Goal: Task Accomplishment & Management: Complete application form

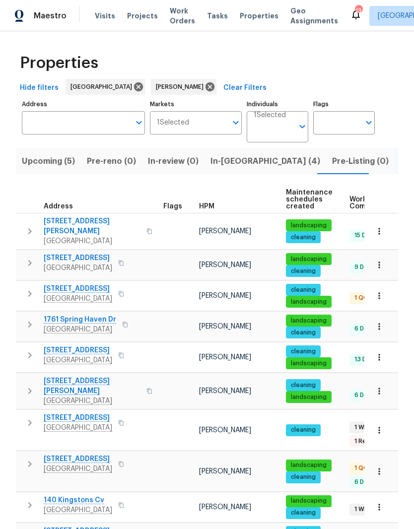
scroll to position [0, 20]
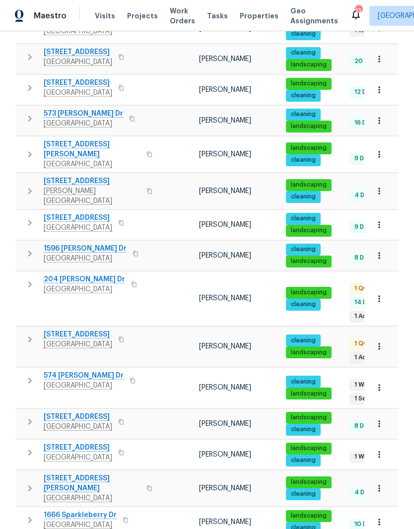
click at [80, 422] on span "[GEOGRAPHIC_DATA]" at bounding box center [78, 427] width 69 height 10
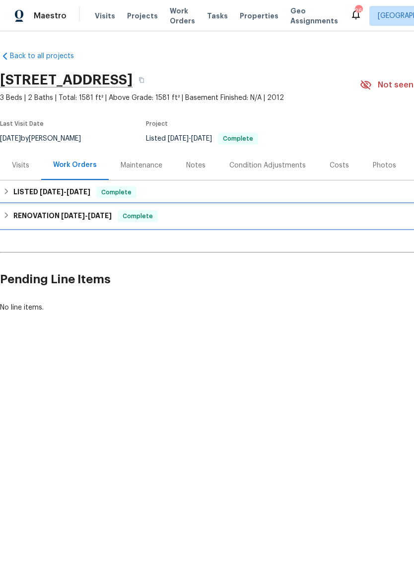
click at [47, 219] on h6 "RENOVATION [DATE] - [DATE]" at bounding box center [62, 216] width 98 height 12
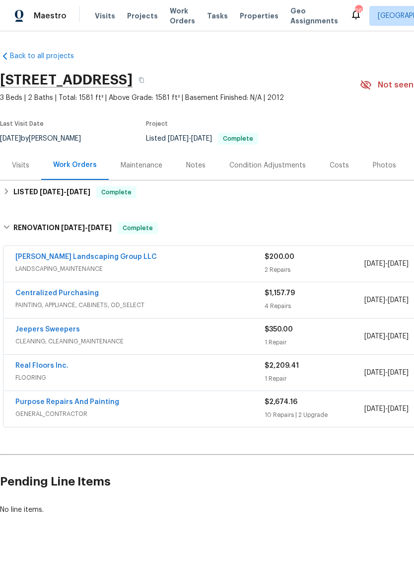
click at [82, 403] on link "Purpose Repairs And Painting" at bounding box center [67, 401] width 104 height 7
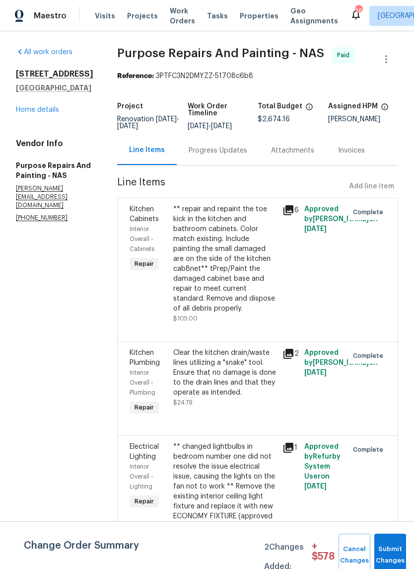
click at [240, 155] on div "Progress Updates" at bounding box center [218, 151] width 59 height 10
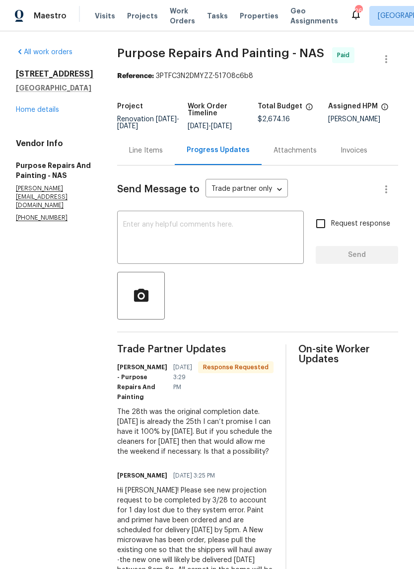
click at [163, 155] on div "Line Items" at bounding box center [146, 151] width 34 height 10
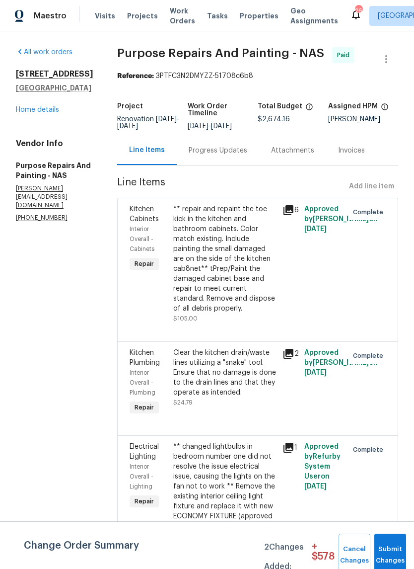
click at [245, 222] on div "** repair and repaint the toe kick in the kitchen and bathroom cabinets. Color …" at bounding box center [224, 258] width 103 height 109
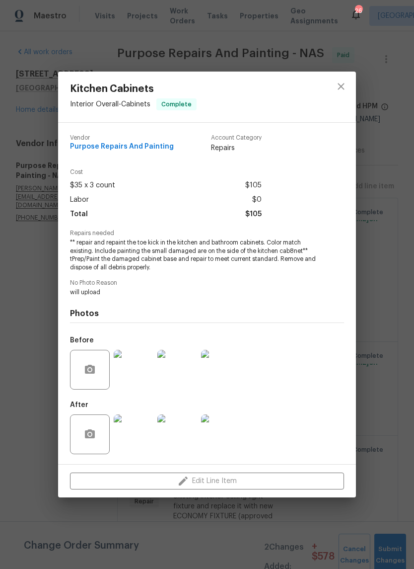
click at [140, 376] on img at bounding box center [134, 370] width 40 height 40
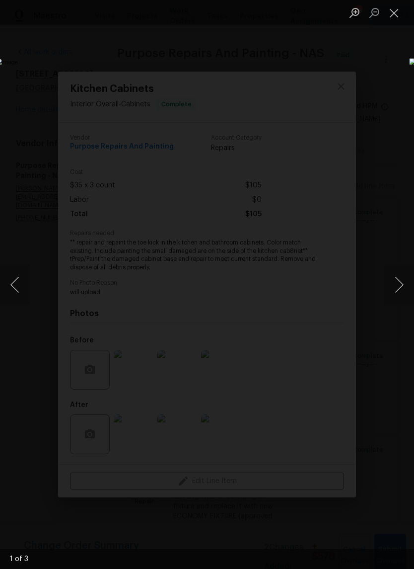
click at [400, 287] on button "Next image" at bounding box center [399, 285] width 30 height 40
click at [403, 285] on button "Next image" at bounding box center [399, 285] width 30 height 40
click at [407, 285] on button "Next image" at bounding box center [399, 285] width 30 height 40
click at [397, 15] on button "Close lightbox" at bounding box center [394, 12] width 20 height 17
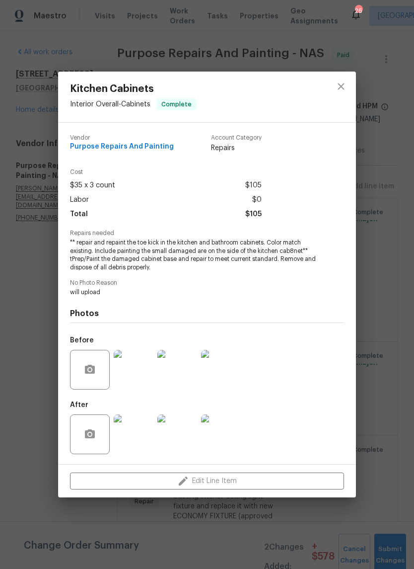
click at [347, 93] on button "close" at bounding box center [341, 86] width 24 height 24
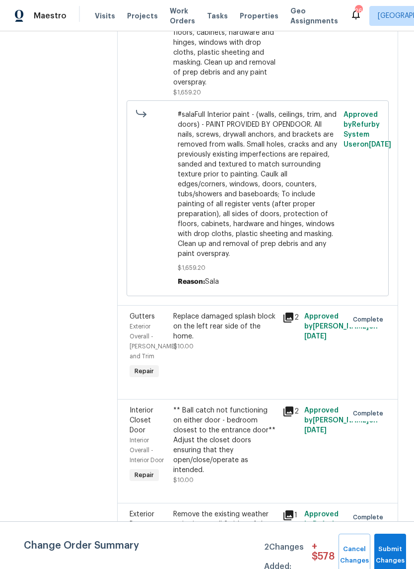
scroll to position [1164, 0]
click at [242, 335] on div "Replace damaged splash block on the left rear side of the home." at bounding box center [224, 326] width 103 height 30
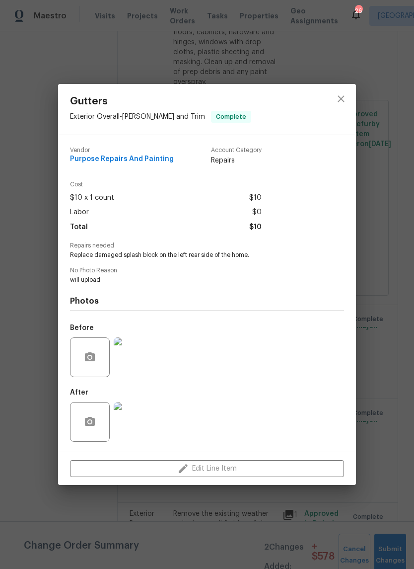
click at [139, 427] on img at bounding box center [134, 422] width 40 height 40
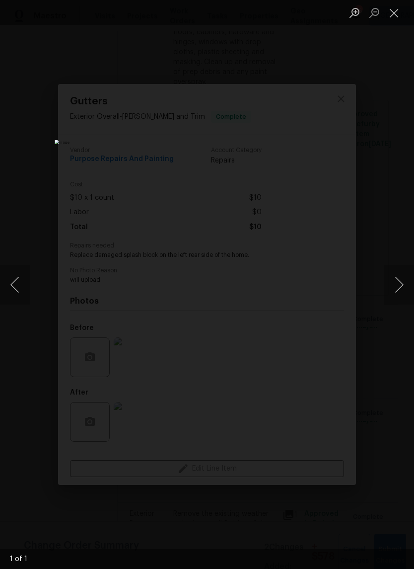
click at [398, 282] on button "Next image" at bounding box center [399, 285] width 30 height 40
click at [396, 11] on button "Close lightbox" at bounding box center [394, 12] width 20 height 17
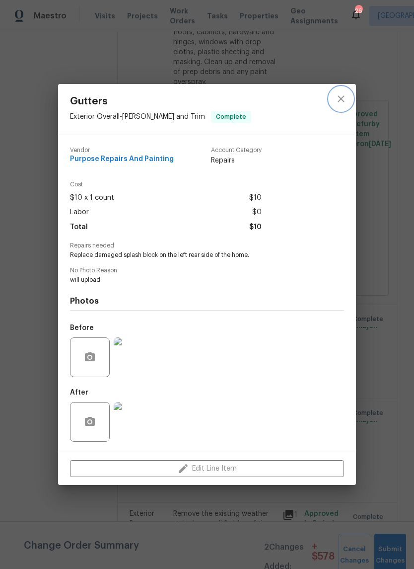
click at [339, 97] on icon "close" at bounding box center [341, 99] width 12 height 12
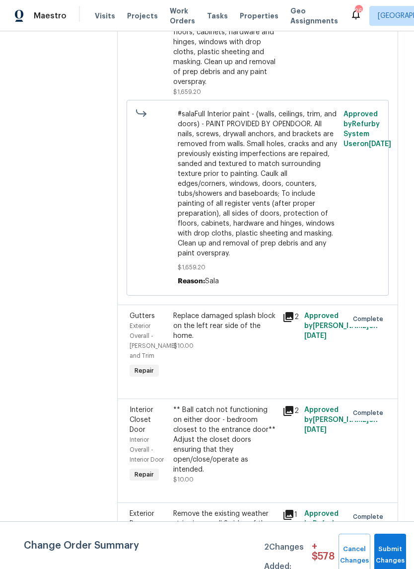
click at [246, 330] on div "Replace damaged splash block on the left rear side of the home." at bounding box center [224, 326] width 103 height 30
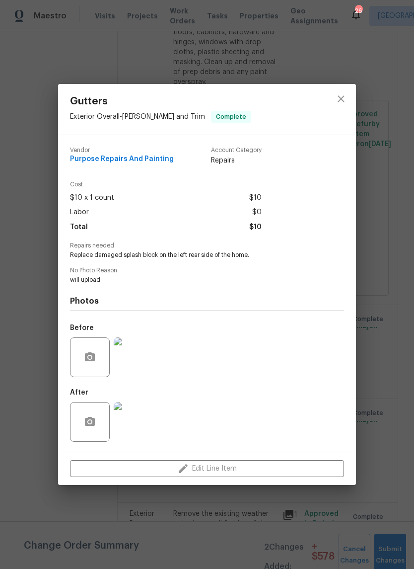
click at [137, 359] on img at bounding box center [134, 357] width 40 height 40
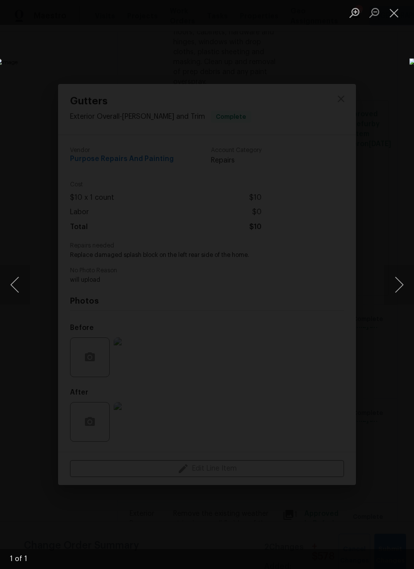
click at [394, 11] on button "Close lightbox" at bounding box center [394, 12] width 20 height 17
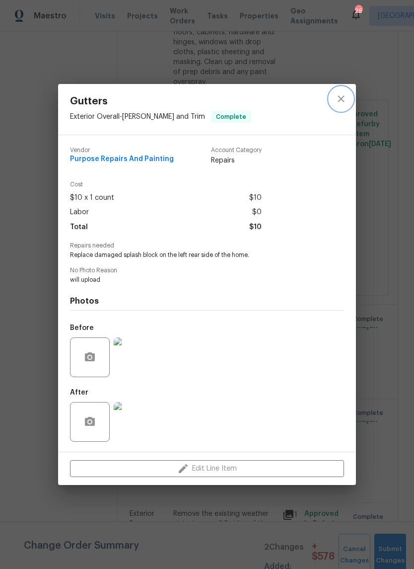
click at [344, 99] on icon "close" at bounding box center [341, 98] width 6 height 6
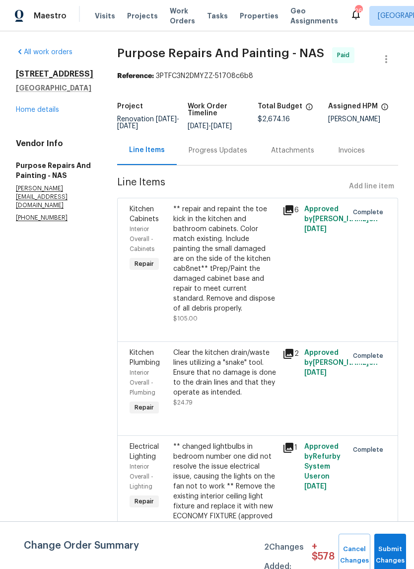
scroll to position [0, 0]
click at [221, 155] on div "Progress Updates" at bounding box center [218, 151] width 59 height 10
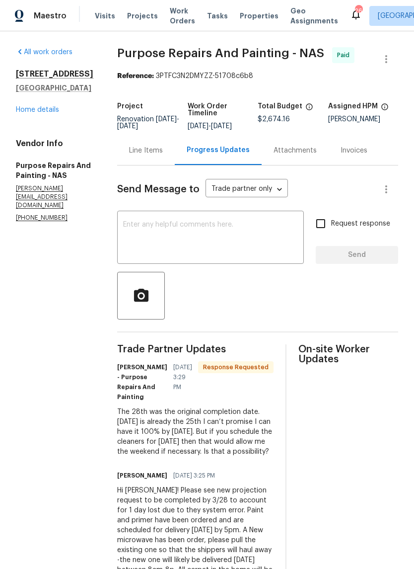
click at [54, 110] on link "Home details" at bounding box center [37, 109] width 43 height 7
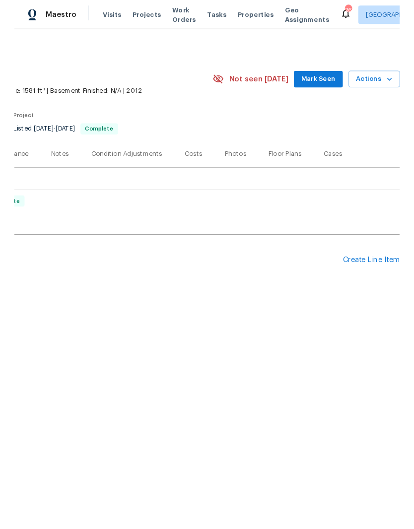
scroll to position [0, 147]
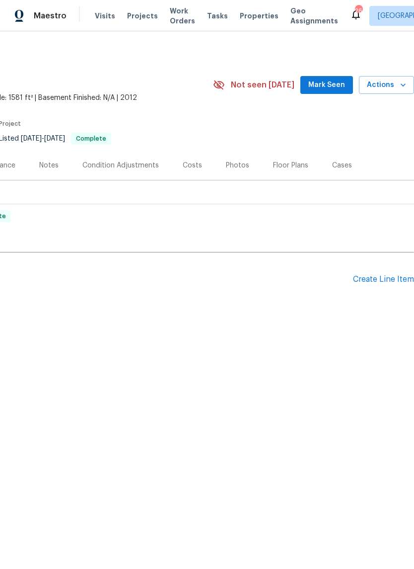
click at [387, 279] on div "Create Line Item" at bounding box center [383, 279] width 61 height 9
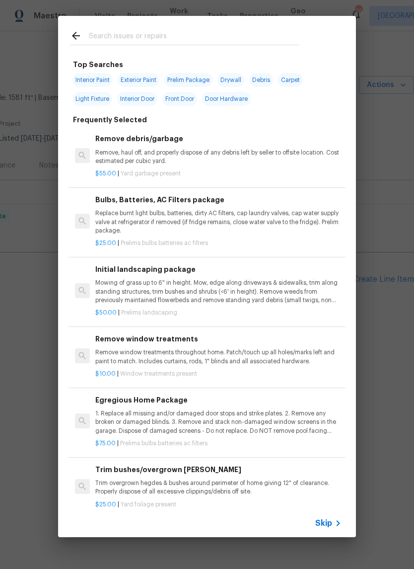
click at [207, 34] on input "text" at bounding box center [194, 37] width 211 height 15
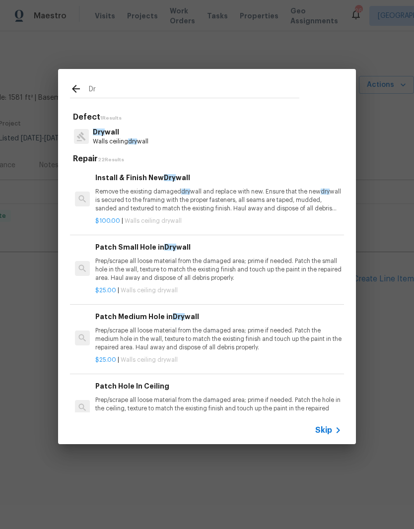
type input "D"
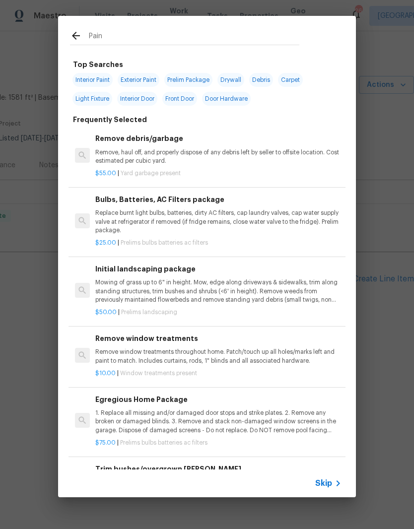
type input "Paint"
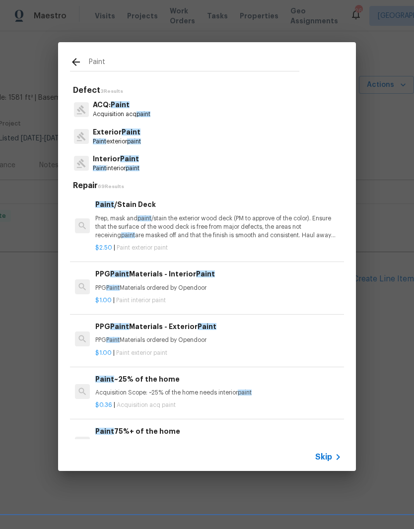
click at [131, 165] on span "paint" at bounding box center [133, 168] width 14 height 6
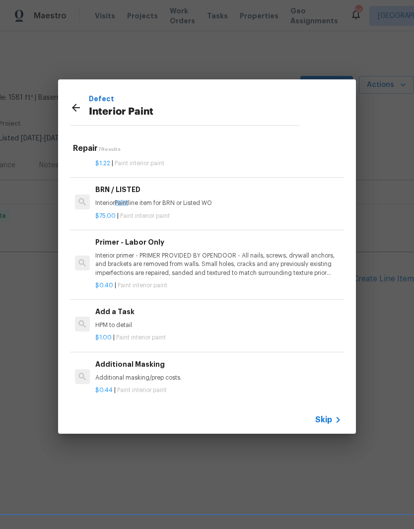
scroll to position [169, 0]
click at [127, 322] on p "HPM to detail" at bounding box center [218, 326] width 246 height 8
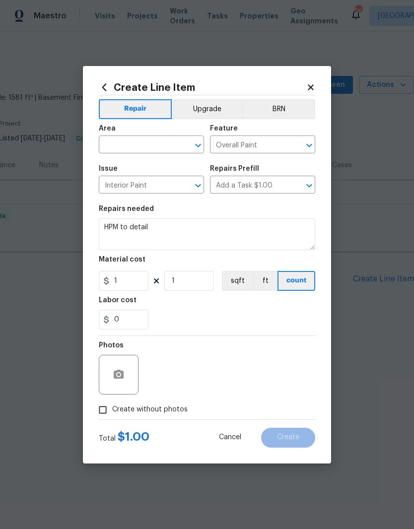
click at [163, 144] on input "text" at bounding box center [137, 145] width 77 height 15
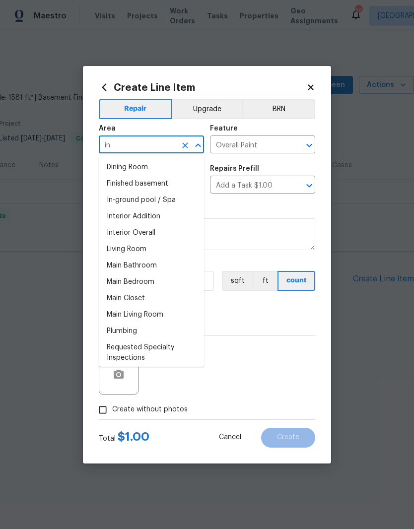
type input "i"
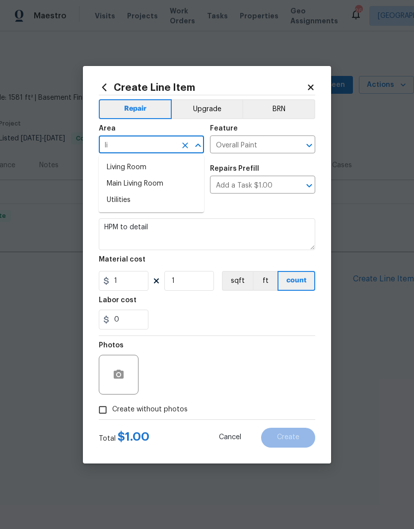
type input "l"
click at [153, 186] on li "Interior Overall" at bounding box center [151, 184] width 105 height 16
type input "Interior Overall"
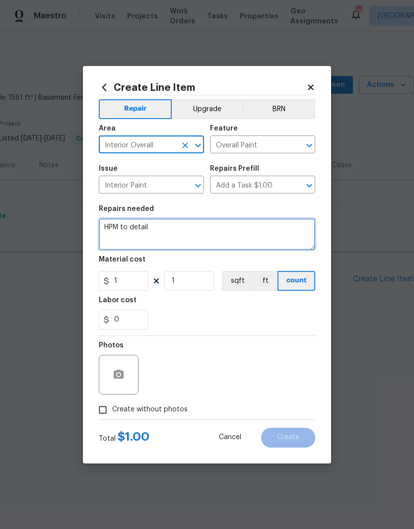
click at [163, 227] on textarea "HPM to detail" at bounding box center [207, 235] width 217 height 32
type textarea "H"
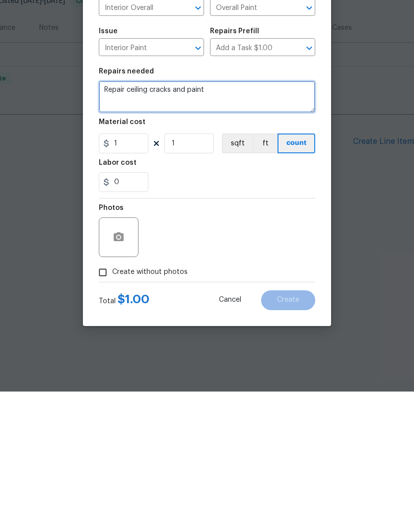
type textarea "Repair ceiling cracks and paint"
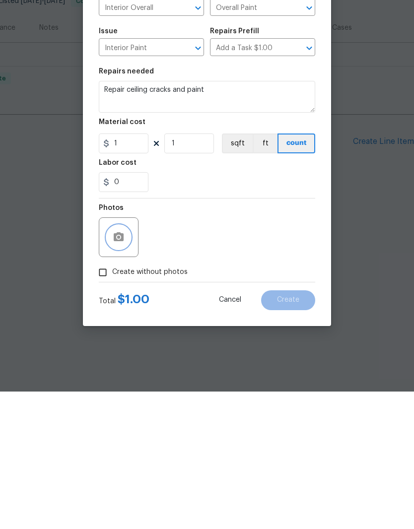
click at [122, 370] on icon "button" at bounding box center [119, 374] width 10 height 9
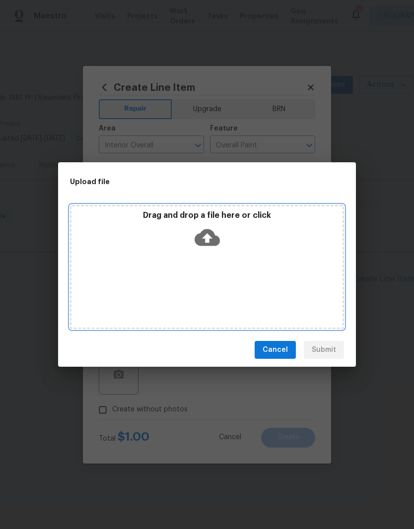
click at [219, 266] on div "Drag and drop a file here or click" at bounding box center [207, 267] width 274 height 124
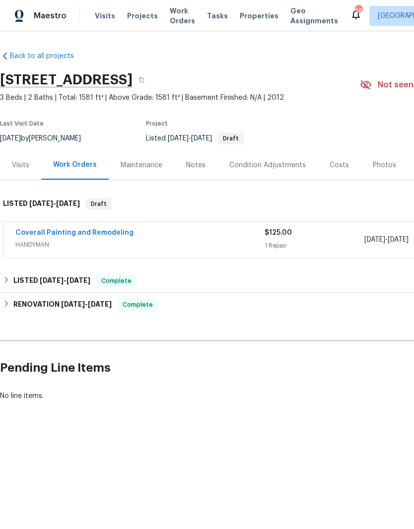
click at [80, 234] on link "Coverall Painting and Remodeling" at bounding box center [74, 232] width 118 height 7
click at [105, 235] on link "Coverall Painting and Remodeling" at bounding box center [74, 232] width 118 height 7
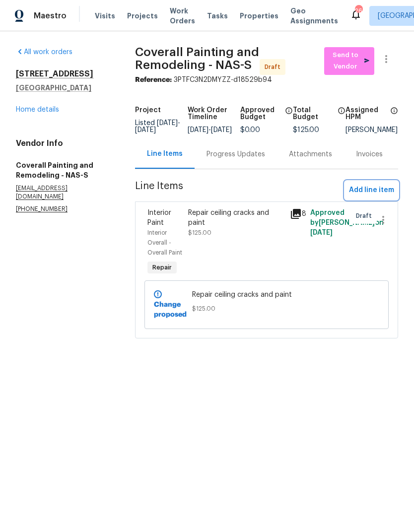
click at [383, 197] on span "Add line item" at bounding box center [371, 190] width 45 height 12
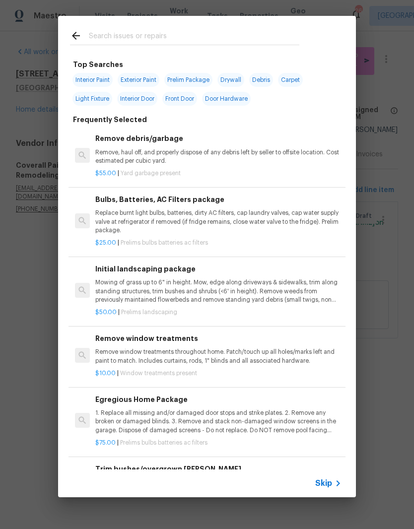
click at [151, 34] on input "text" at bounding box center [194, 37] width 211 height 15
type input "Hot water heater"
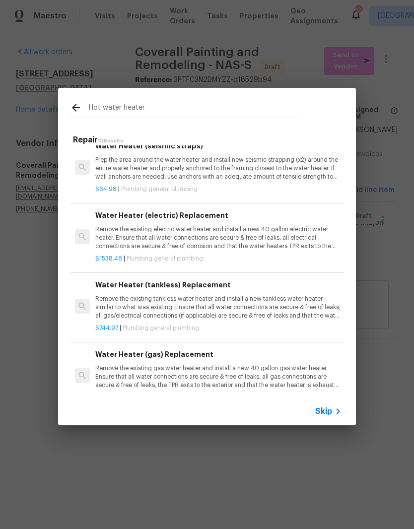
scroll to position [84, 0]
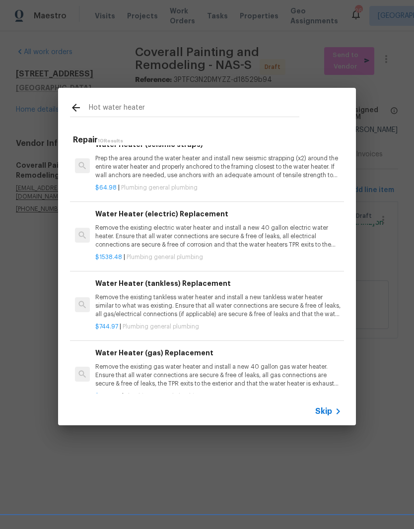
click at [230, 231] on p "Remove the existing electric water heater and install a new 40 gallon electric …" at bounding box center [218, 236] width 246 height 25
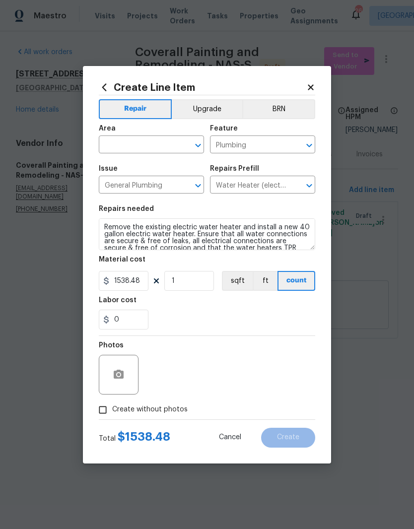
click at [175, 145] on input "text" at bounding box center [137, 145] width 77 height 15
click at [139, 167] on li "Garage" at bounding box center [151, 167] width 105 height 16
type input "Garage"
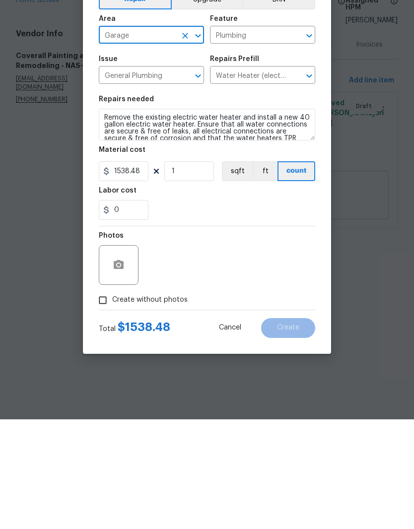
click at [197, 219] on textarea "Remove the existing electric water heater and install a new 40 gallon electric …" at bounding box center [207, 235] width 217 height 32
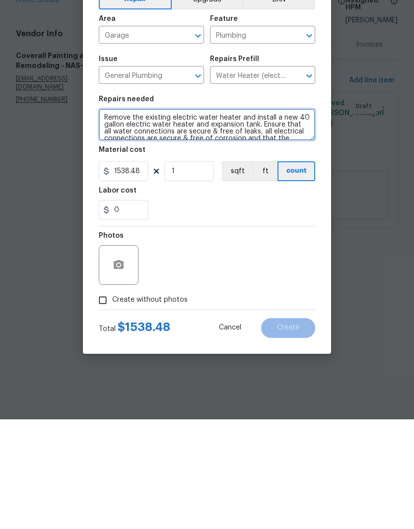
type textarea "Remove the existing electric water heater and install a new 40 gallon electric …"
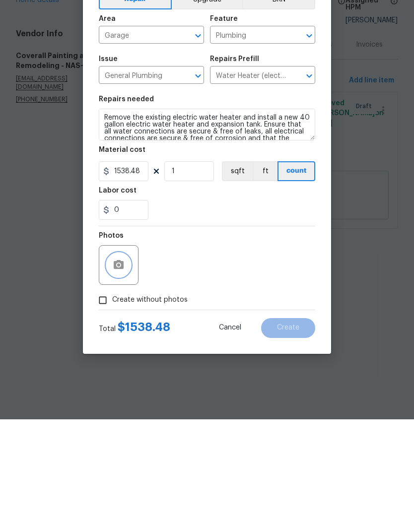
click at [120, 370] on icon "button" at bounding box center [119, 374] width 10 height 9
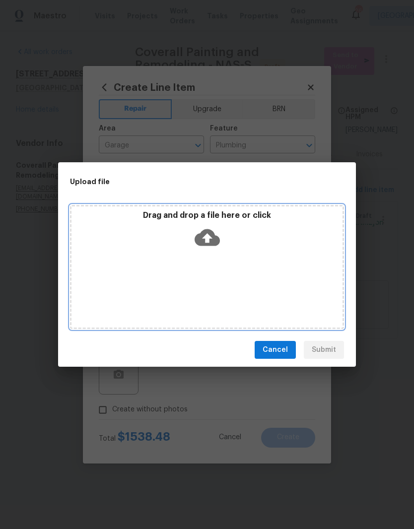
click at [256, 253] on div "Drag and drop a file here or click" at bounding box center [207, 232] width 271 height 43
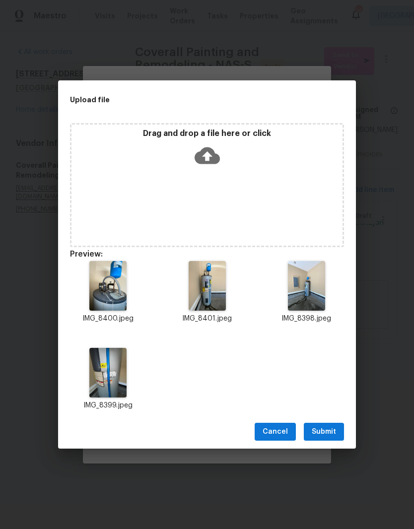
click at [334, 432] on span "Submit" at bounding box center [324, 432] width 24 height 12
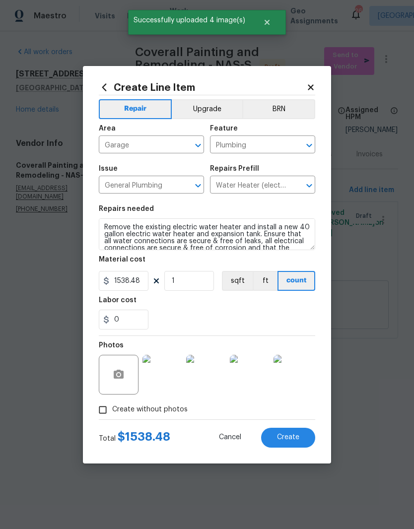
click at [166, 377] on img at bounding box center [163, 375] width 40 height 40
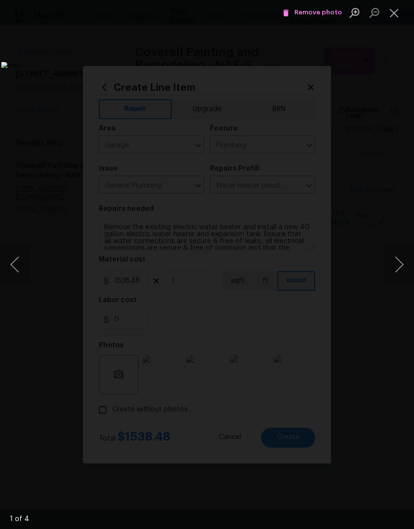
click at [401, 269] on button "Next image" at bounding box center [399, 265] width 30 height 40
click at [407, 274] on button "Next image" at bounding box center [399, 265] width 30 height 40
click at [399, 271] on button "Next image" at bounding box center [399, 265] width 30 height 40
click at [399, 11] on button "Close lightbox" at bounding box center [394, 12] width 20 height 17
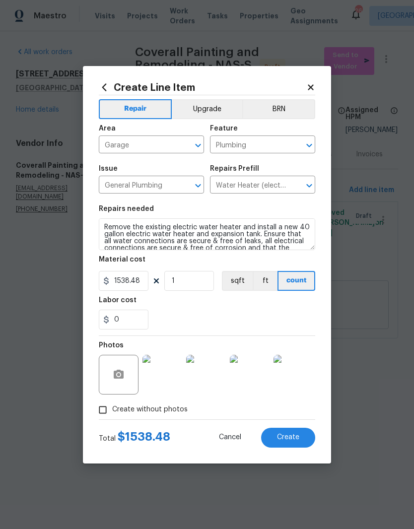
click at [169, 376] on img at bounding box center [163, 375] width 40 height 40
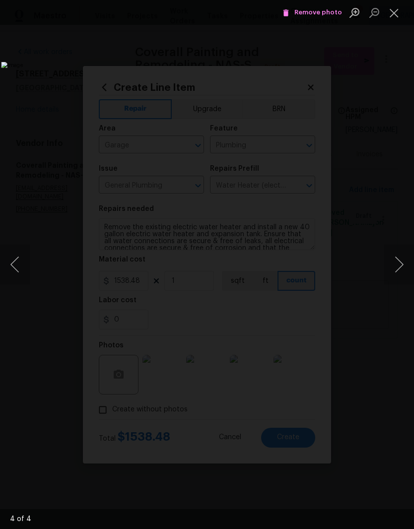
click at [394, 265] on button "Next image" at bounding box center [399, 265] width 30 height 40
click at [392, 267] on button "Next image" at bounding box center [399, 265] width 30 height 40
click at [395, 270] on button "Next image" at bounding box center [399, 265] width 30 height 40
click at [396, 276] on button "Next image" at bounding box center [399, 265] width 30 height 40
click at [395, 17] on button "Close lightbox" at bounding box center [394, 12] width 20 height 17
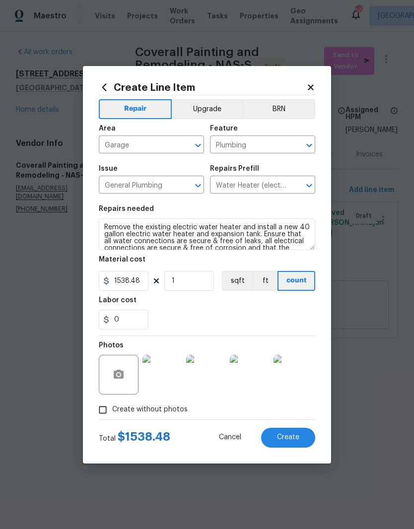
click at [305, 438] on button "Create" at bounding box center [288, 438] width 54 height 20
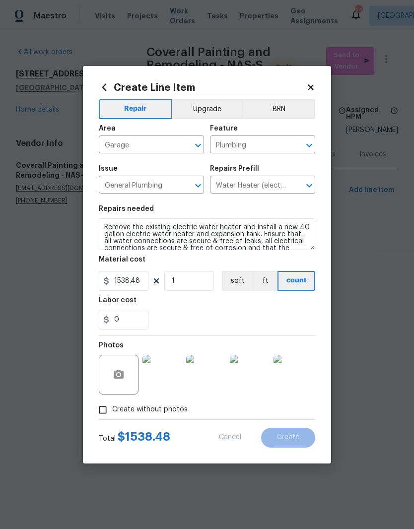
type input "0"
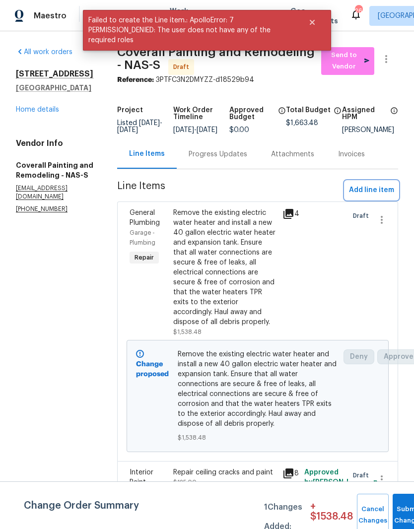
click at [379, 197] on span "Add line item" at bounding box center [371, 190] width 45 height 12
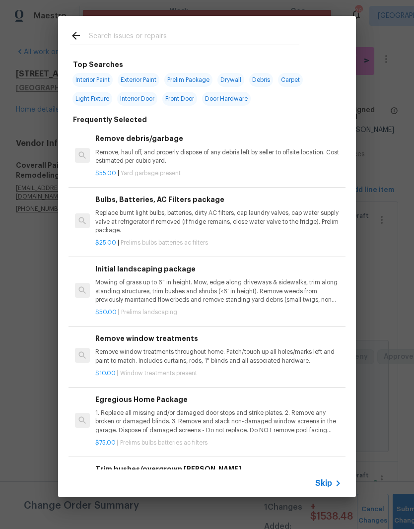
click at [213, 35] on input "text" at bounding box center [194, 37] width 211 height 15
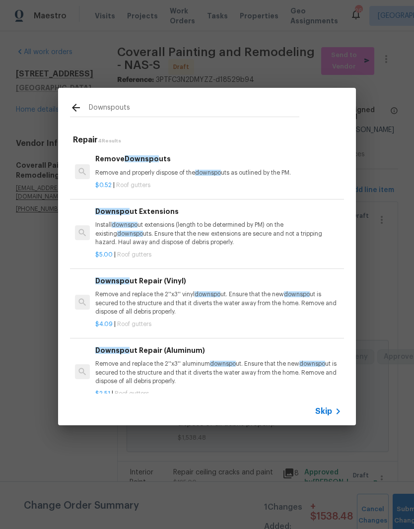
type input "Downspouts"
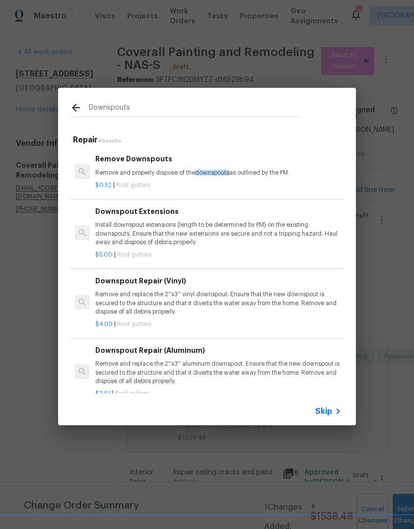
click at [174, 221] on p "Install downspout extensions (length to be determined by PM) on the existing do…" at bounding box center [218, 233] width 246 height 25
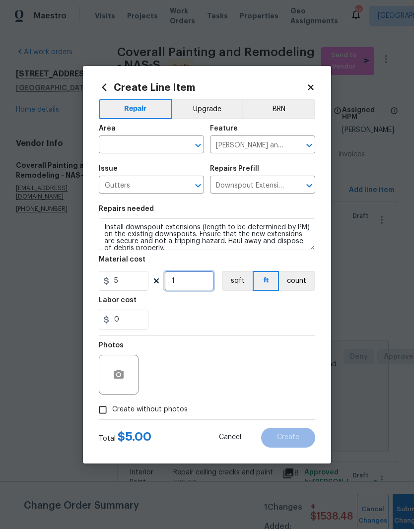
click at [195, 280] on input "1" at bounding box center [189, 281] width 50 height 20
type input "5"
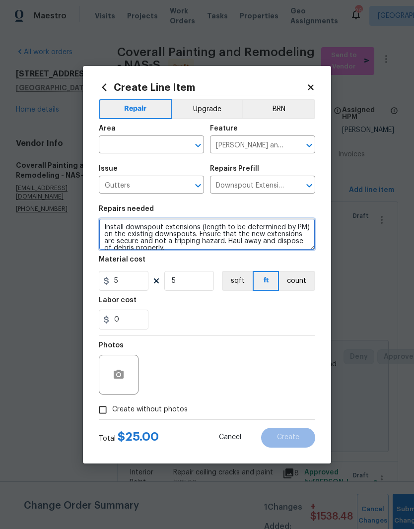
click at [204, 224] on textarea "Install downspout extensions (length to be determined by PM) on the existing do…" at bounding box center [207, 235] width 217 height 32
click at [127, 227] on textarea "Install downspout extensions (length to be determined by PM) on the existing do…" at bounding box center [207, 235] width 217 height 32
click at [206, 227] on textarea "Install 3’ downspout extensions (length to be determined by PM) on the existing…" at bounding box center [207, 235] width 217 height 32
click at [169, 235] on textarea "Install 3’ downspout extensions to all downspouts length to be determined by PM…" at bounding box center [207, 235] width 217 height 32
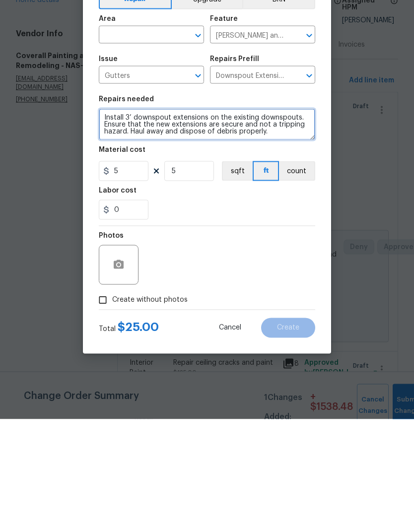
type textarea "Install 3’ downspout extensions on the existing downspouts. Ensure that the new…"
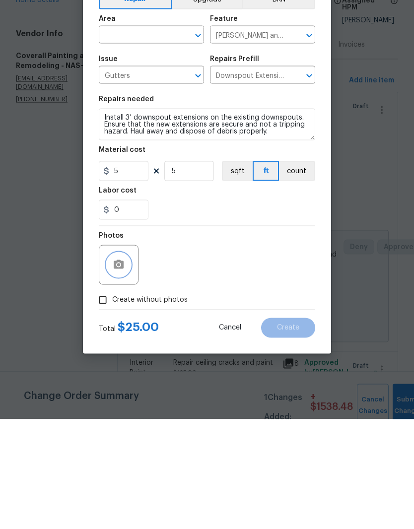
click at [126, 363] on button "button" at bounding box center [119, 375] width 24 height 24
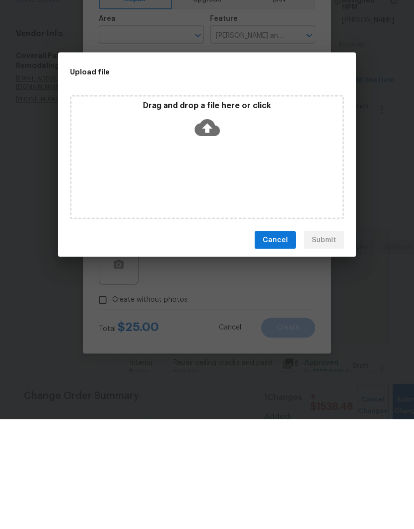
scroll to position [41, 0]
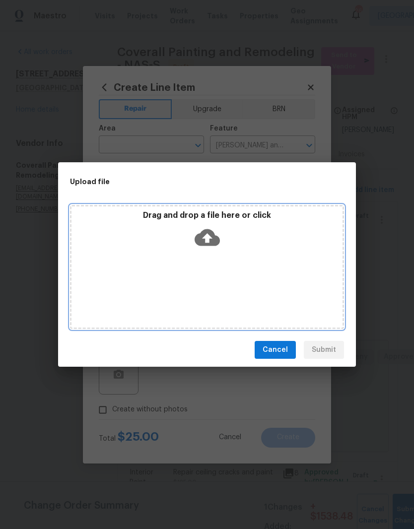
click at [249, 255] on div "Drag and drop a file here or click" at bounding box center [207, 267] width 274 height 124
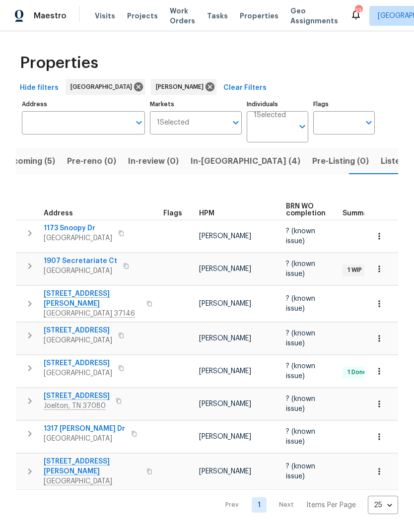
click at [381, 165] on span "Listed (27)" at bounding box center [402, 161] width 42 height 14
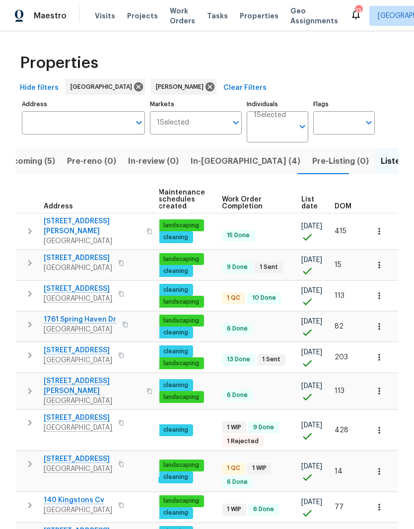
scroll to position [0, 128]
click at [346, 206] on span "DOM" at bounding box center [343, 206] width 17 height 7
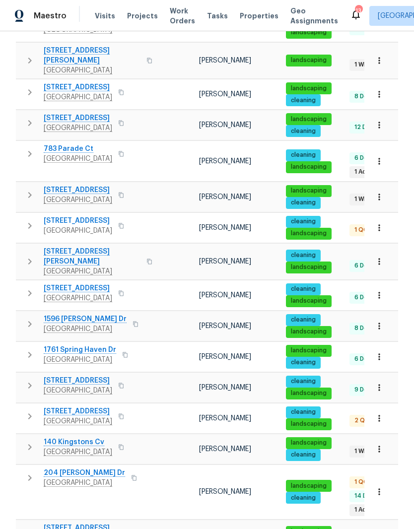
click at [378, 291] on icon "button" at bounding box center [379, 296] width 10 height 10
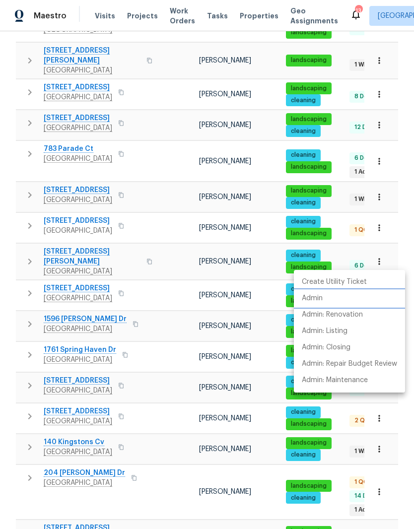
click at [312, 301] on p "Admin" at bounding box center [312, 299] width 21 height 10
